Goal: Task Accomplishment & Management: Manage account settings

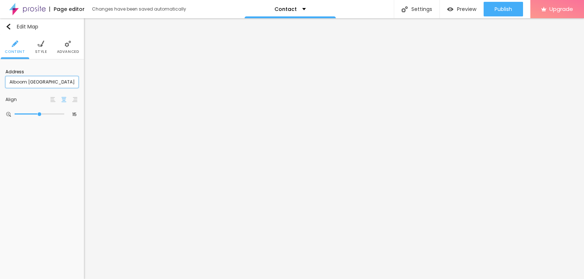
click at [42, 84] on input "Alboom [GEOGRAPHIC_DATA]" at bounding box center [41, 82] width 73 height 12
click at [44, 80] on input "Alboom [GEOGRAPHIC_DATA]" at bounding box center [41, 82] width 73 height 12
paste input "[STREET_ADDRESS]"
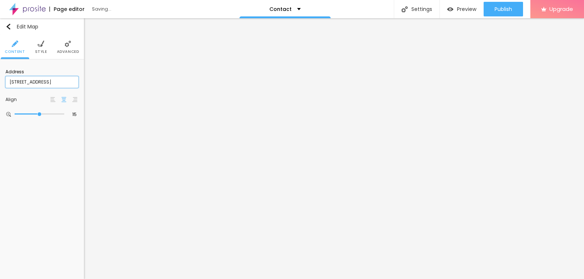
type input "[STREET_ADDRESS]"
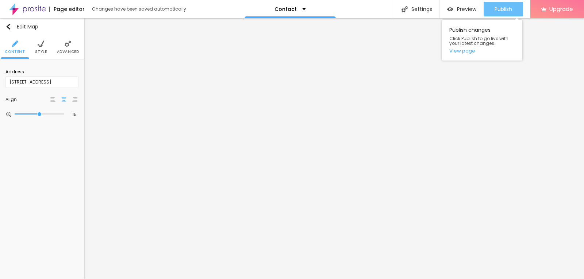
click at [513, 15] on button "Publish" at bounding box center [503, 9] width 39 height 15
click at [514, 11] on button "Publish" at bounding box center [503, 9] width 39 height 15
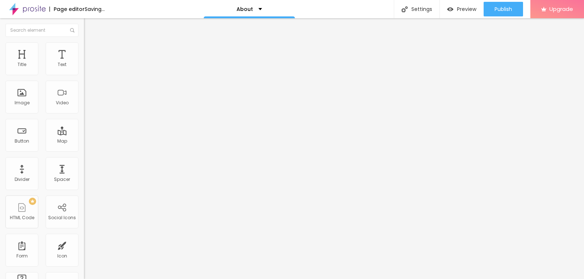
click at [84, 63] on span "Change image" at bounding box center [103, 60] width 39 height 6
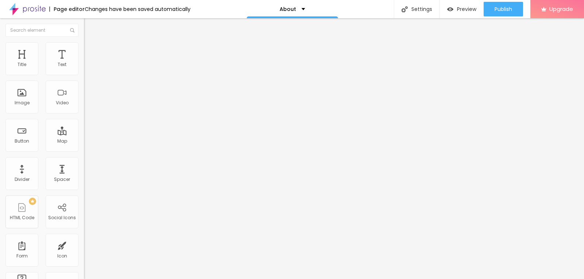
click at [84, 68] on div "Facebook" at bounding box center [126, 107] width 84 height 101
click at [84, 152] on div "Social Facebook URL address https:// Open in new tab" at bounding box center [126, 212] width 84 height 121
click at [84, 248] on input "https://" at bounding box center [128, 251] width 88 height 7
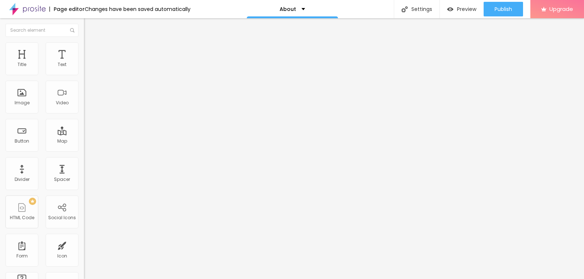
paste input "www.facebook.com/toursntravelpro/"
type input "https://www.facebook.com/toursntravelpro/"
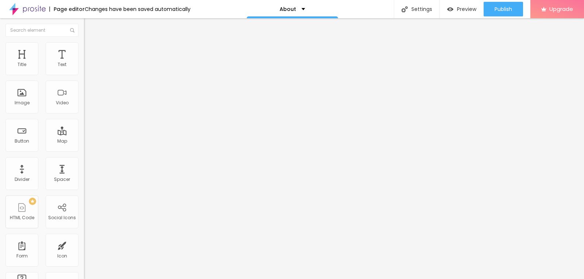
paste input "www.instagram.com/toursntravelpro/"
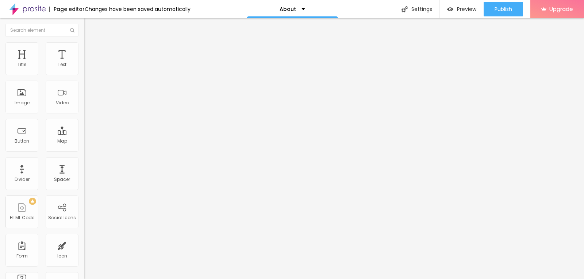
scroll to position [0, 43]
type input "https://www.instagram.com/toursntravelpro/"
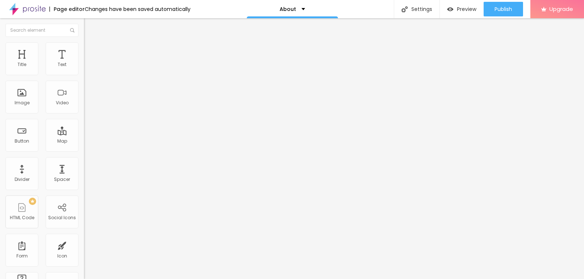
paste input "x.com/toursntravelpro"
type input "https://x.com/toursntravelpro"
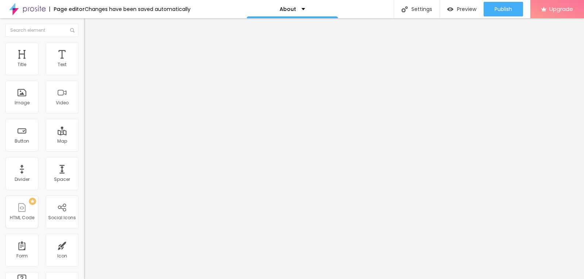
scroll to position [0, 0]
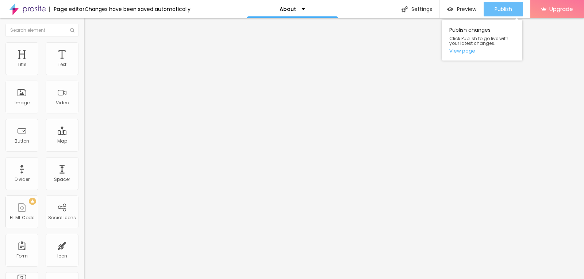
click at [497, 13] on div "Publish" at bounding box center [504, 9] width 18 height 15
